Goal: Information Seeking & Learning: Learn about a topic

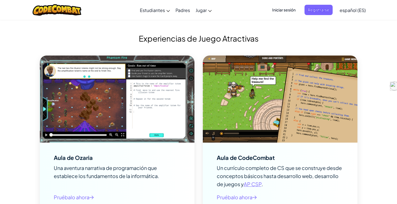
scroll to position [697, 0]
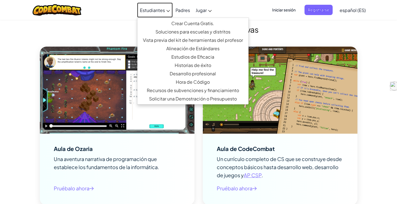
click at [164, 11] on span "Estudiantes" at bounding box center [152, 10] width 25 height 6
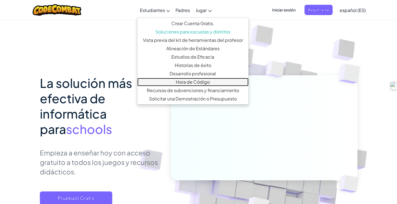
click at [192, 82] on link "Hora de Código" at bounding box center [192, 82] width 111 height 8
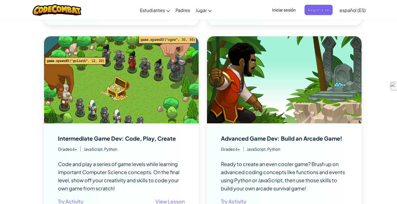
scroll to position [976, 0]
